Goal: Task Accomplishment & Management: Manage account settings

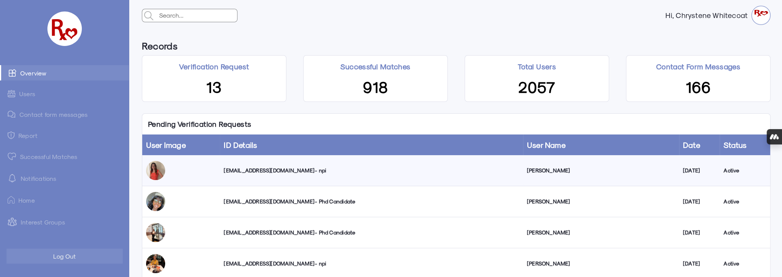
drag, startPoint x: 0, startPoint y: 0, endPoint x: 267, endPoint y: 170, distance: 317.0
click at [267, 170] on div "[EMAIL_ADDRESS][DOMAIN_NAME] - npi" at bounding box center [371, 170] width 295 height 8
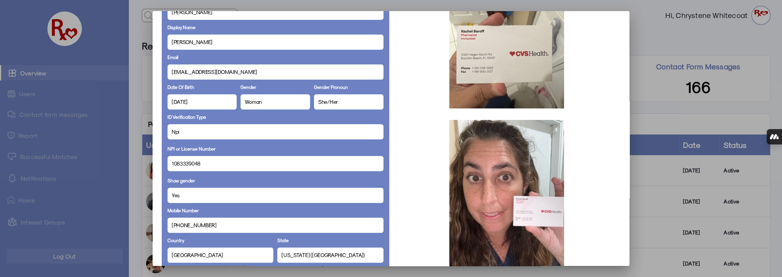
scroll to position [104, 0]
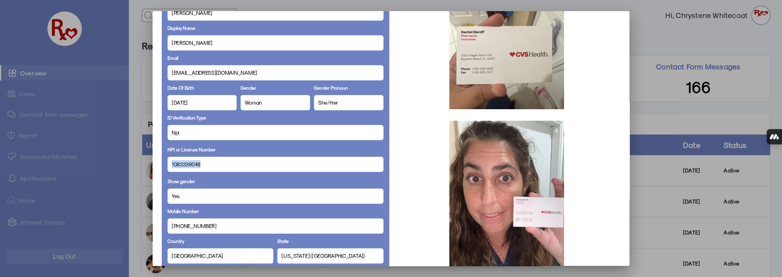
drag, startPoint x: 200, startPoint y: 163, endPoint x: 175, endPoint y: 163, distance: 24.9
click at [162, 165] on div "Full Name [PERSON_NAME] Display Name [PERSON_NAME] Email [EMAIL_ADDRESS][DOMAIN…" at bounding box center [276, 253] width 228 height 595
copy span "1083339048"
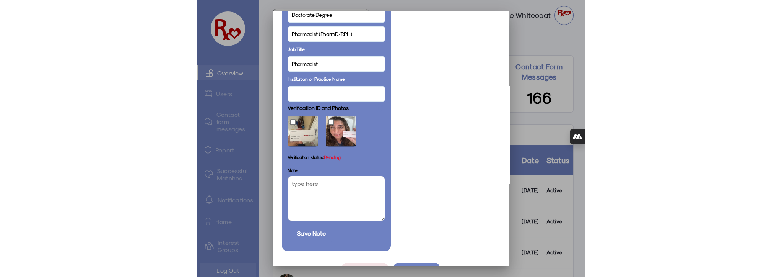
scroll to position [434, 0]
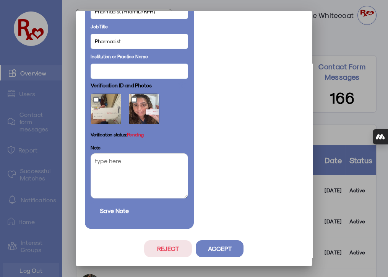
click at [225, 250] on button "Accept" at bounding box center [220, 248] width 48 height 17
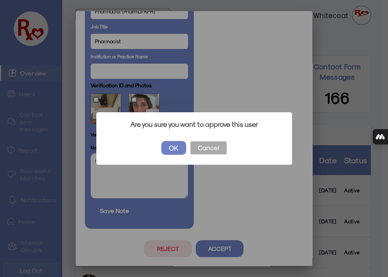
click at [175, 151] on button "OK" at bounding box center [173, 148] width 25 height 14
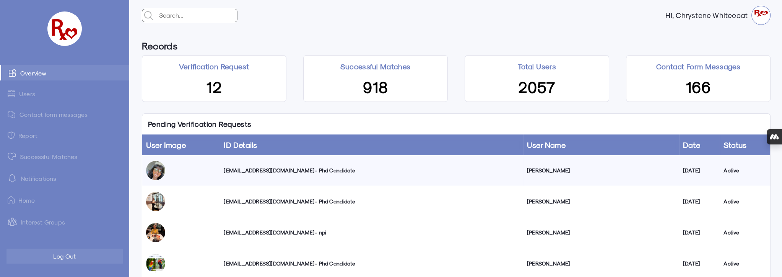
click at [37, 154] on link "Successful Matches" at bounding box center [64, 155] width 129 height 15
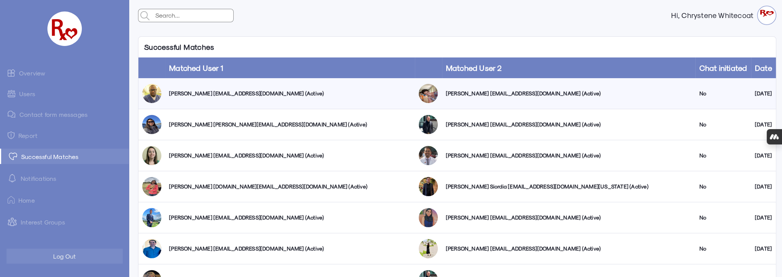
click at [28, 93] on link "Users" at bounding box center [64, 93] width 129 height 15
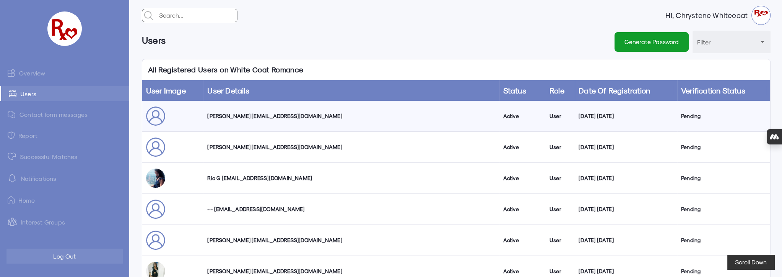
click at [36, 70] on link "Overview" at bounding box center [64, 72] width 129 height 15
